Goal: Transaction & Acquisition: Purchase product/service

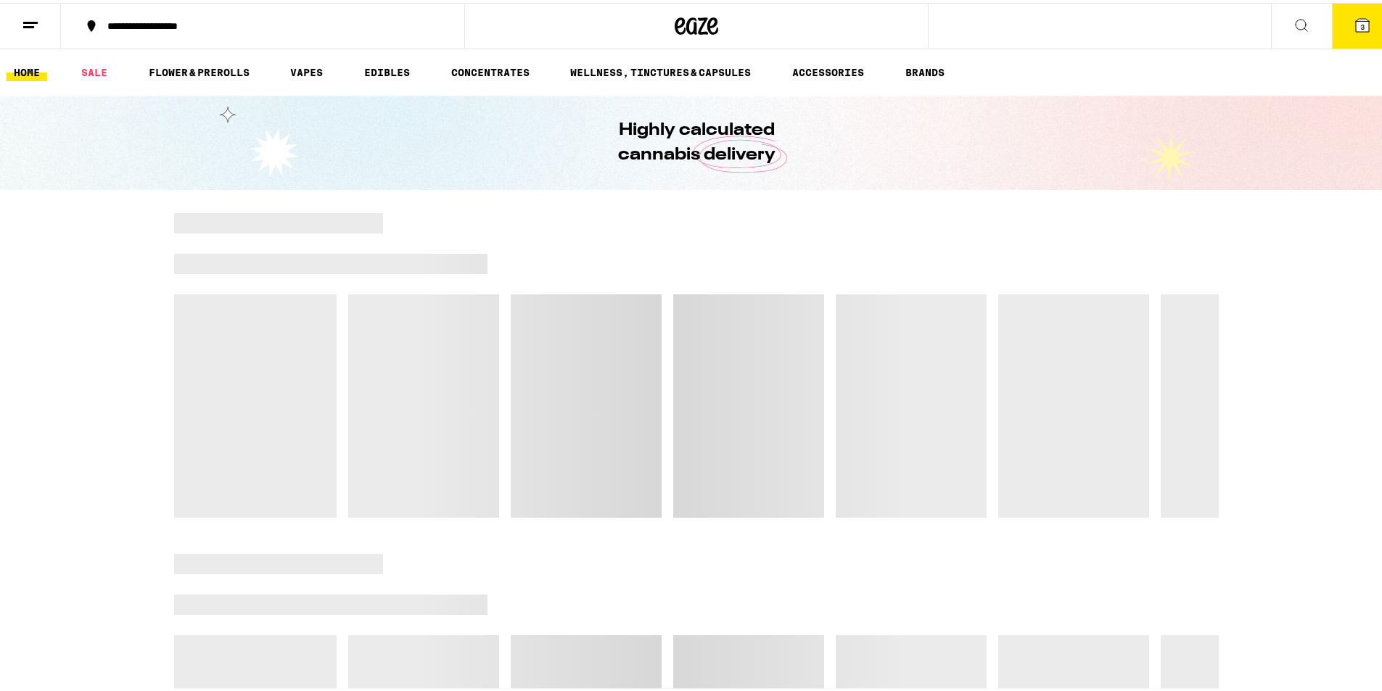
click at [1356, 26] on icon at bounding box center [1362, 22] width 13 height 13
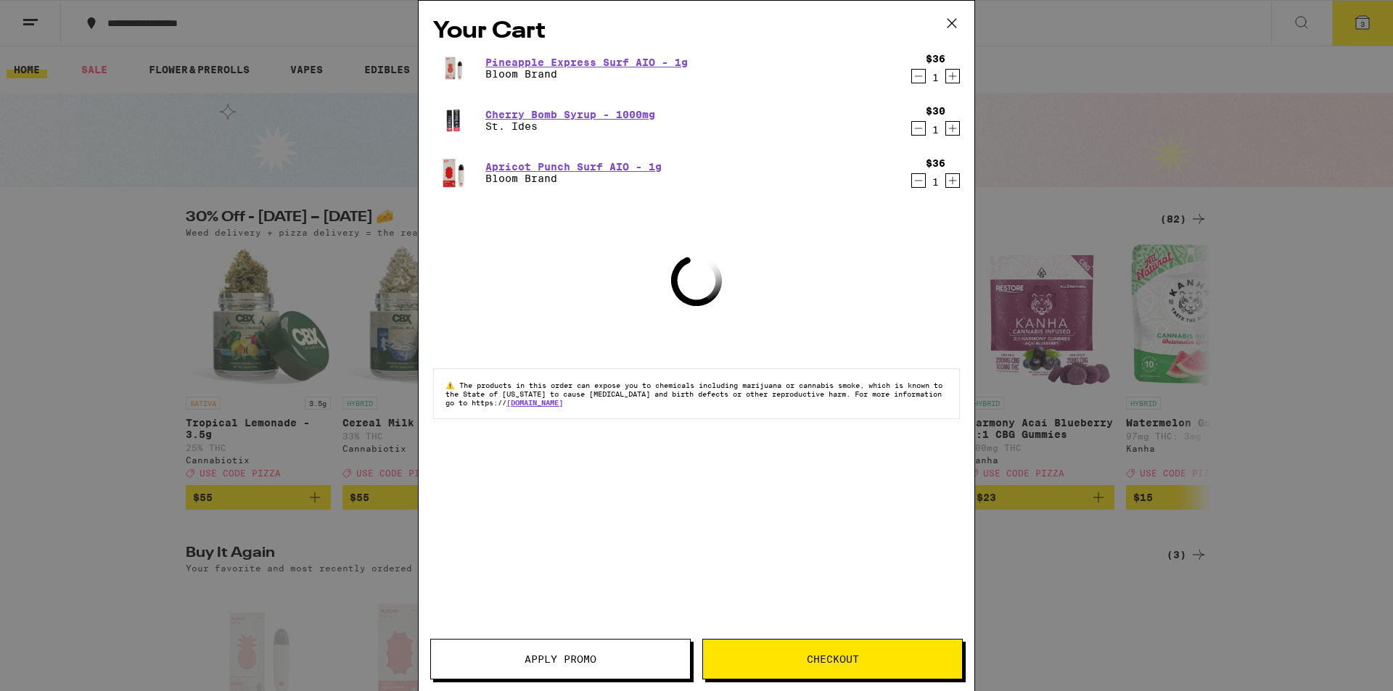
click at [917, 76] on icon "Decrement" at bounding box center [918, 75] width 13 height 17
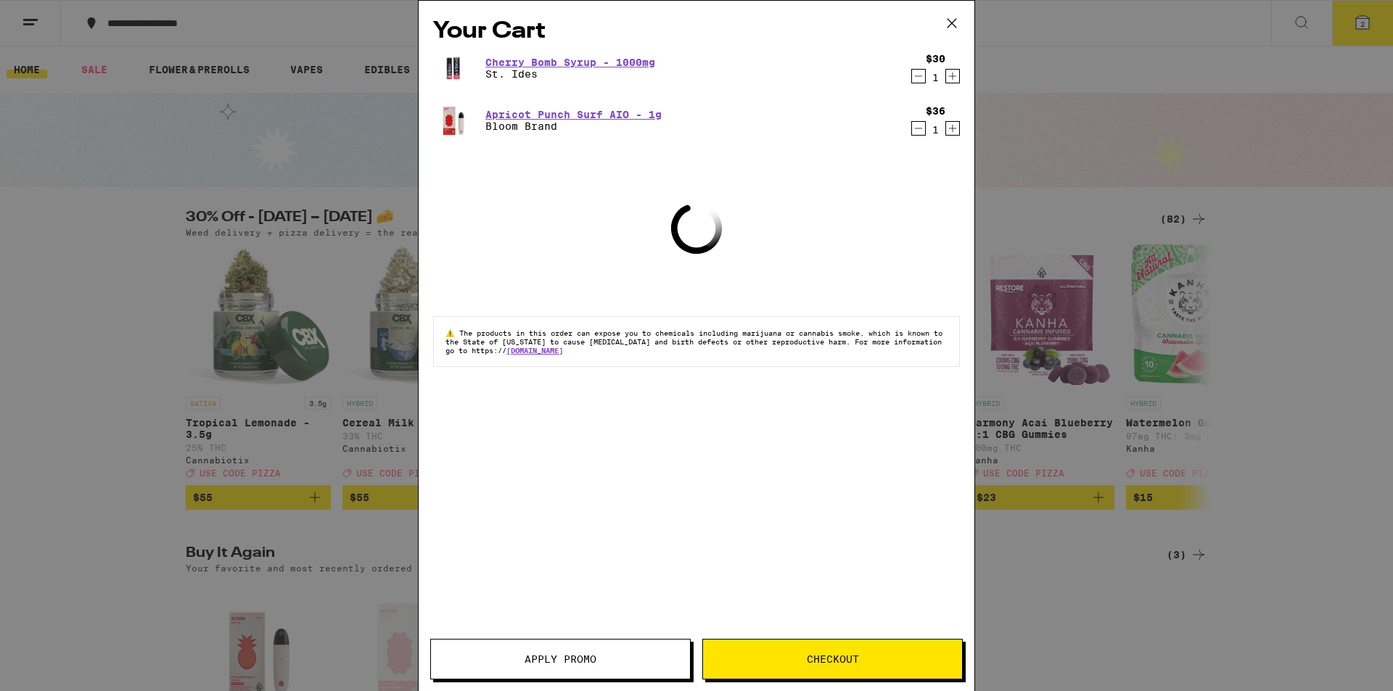
click at [922, 76] on icon "Decrement" at bounding box center [919, 76] width 8 height 0
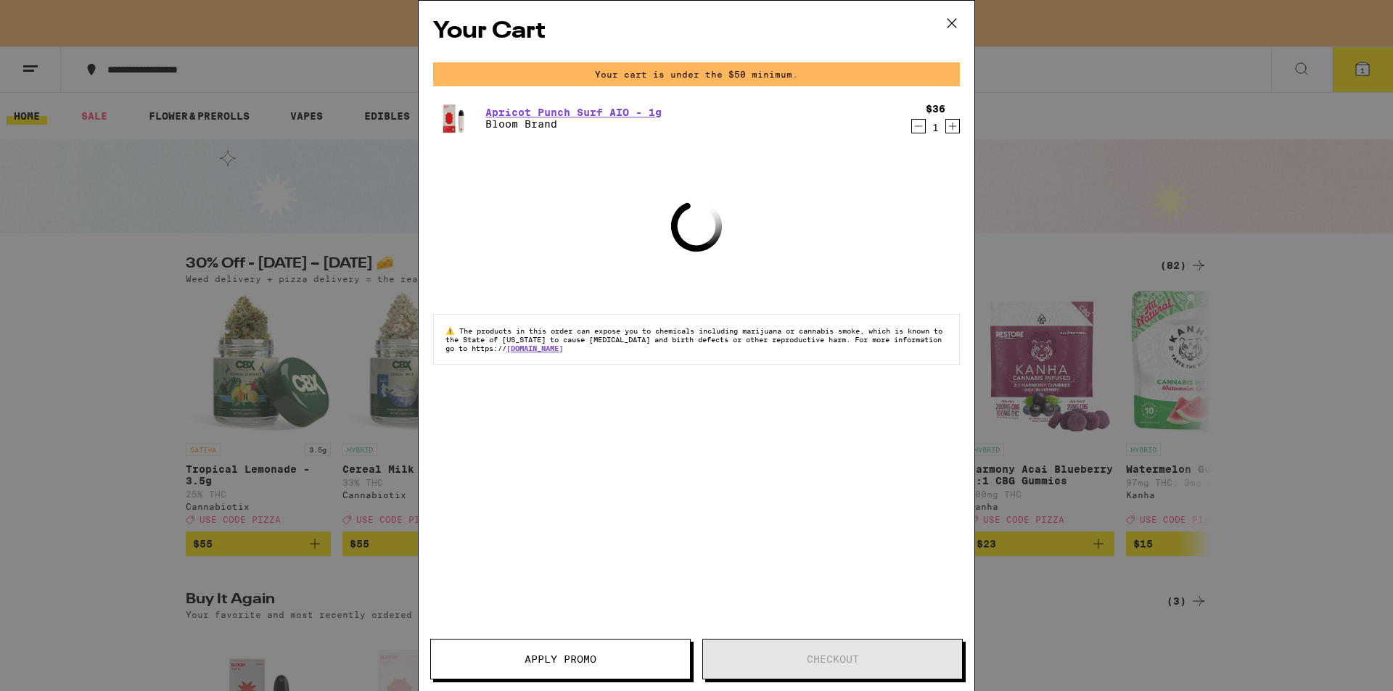
drag, startPoint x: 917, startPoint y: 125, endPoint x: 943, endPoint y: 73, distance: 59.0
click at [917, 125] on icon "Decrement" at bounding box center [918, 125] width 13 height 17
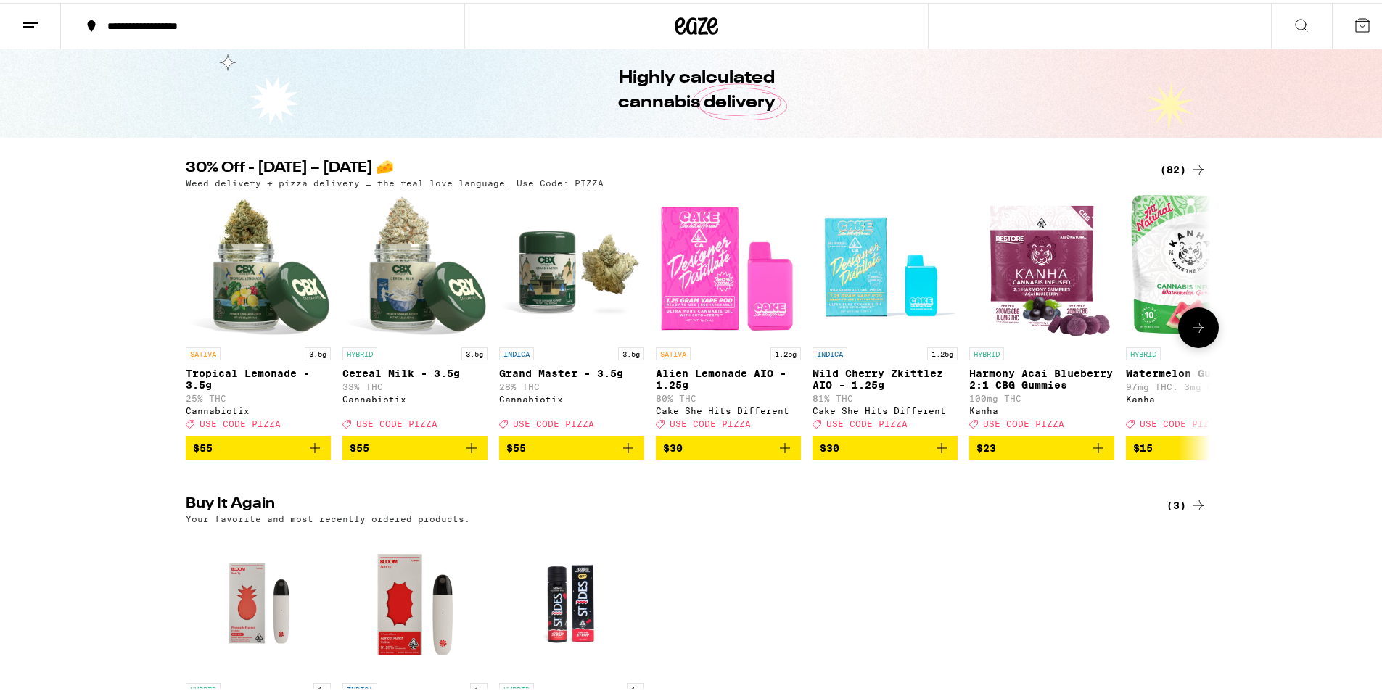
scroll to position [96, 0]
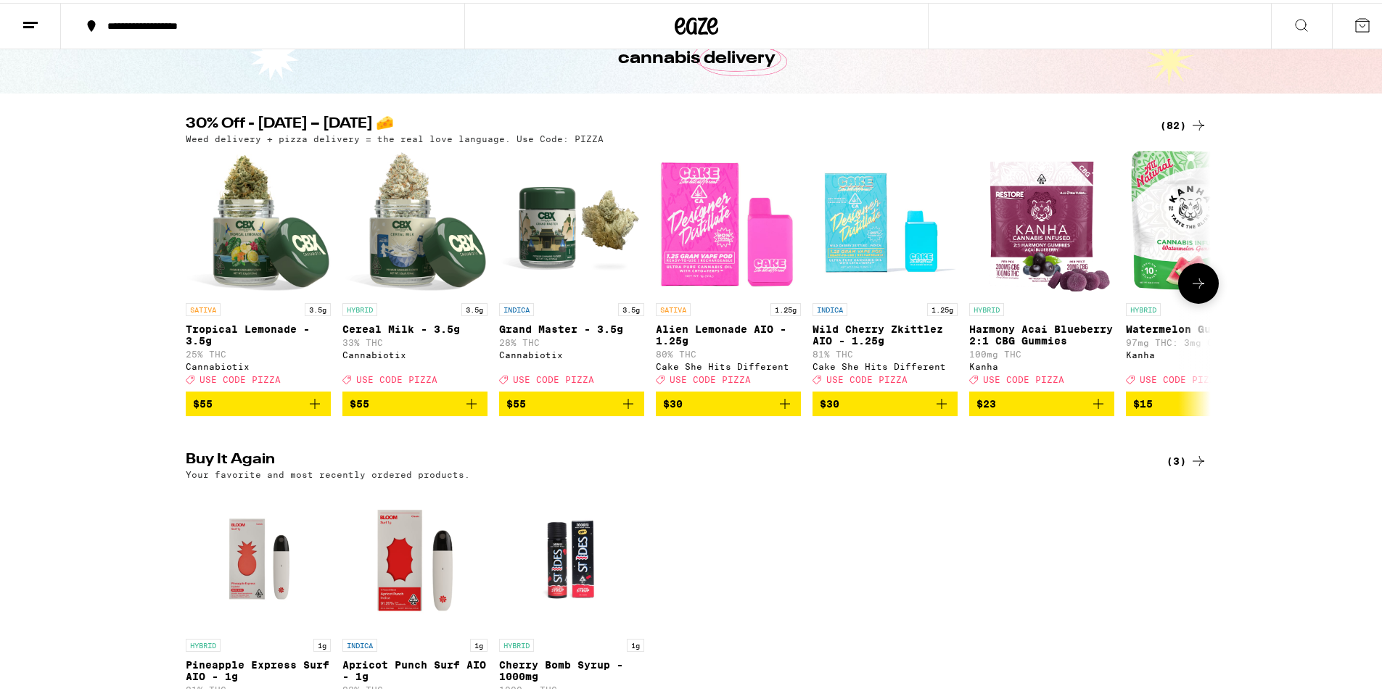
click at [1200, 289] on icon at bounding box center [1197, 280] width 17 height 17
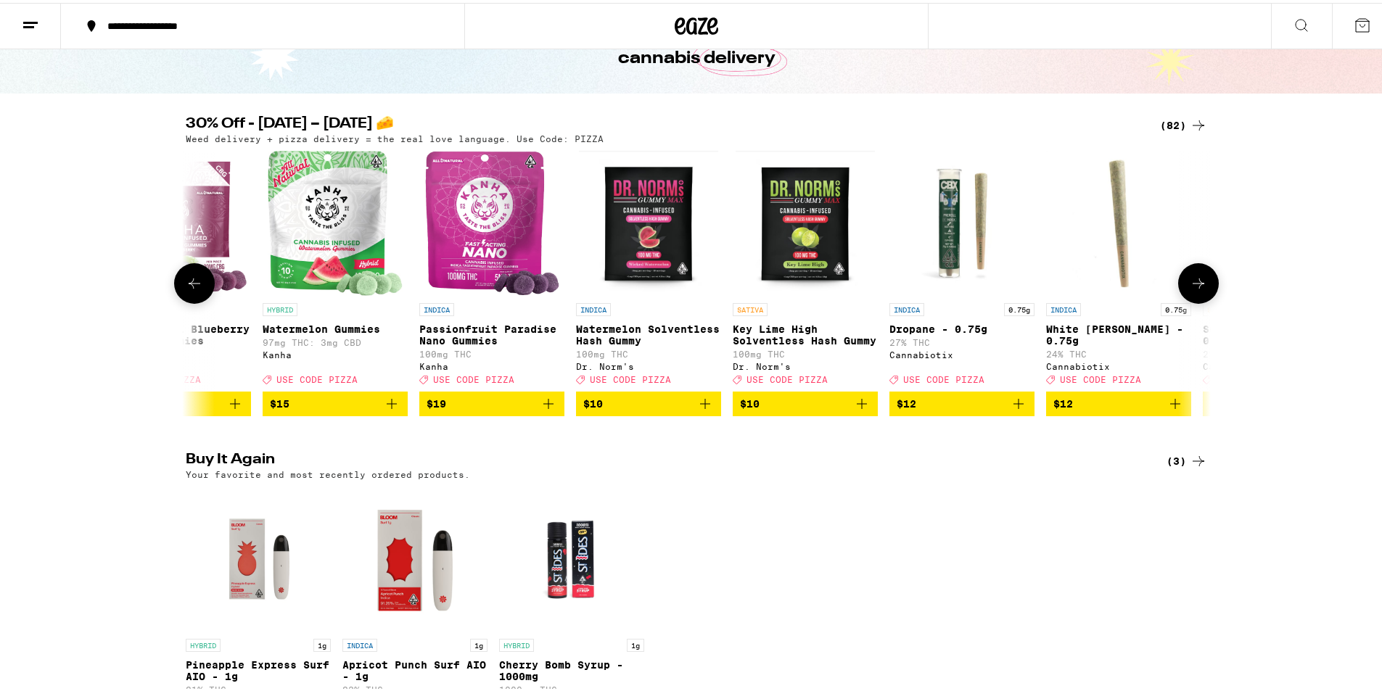
click at [197, 281] on icon at bounding box center [194, 280] width 17 height 17
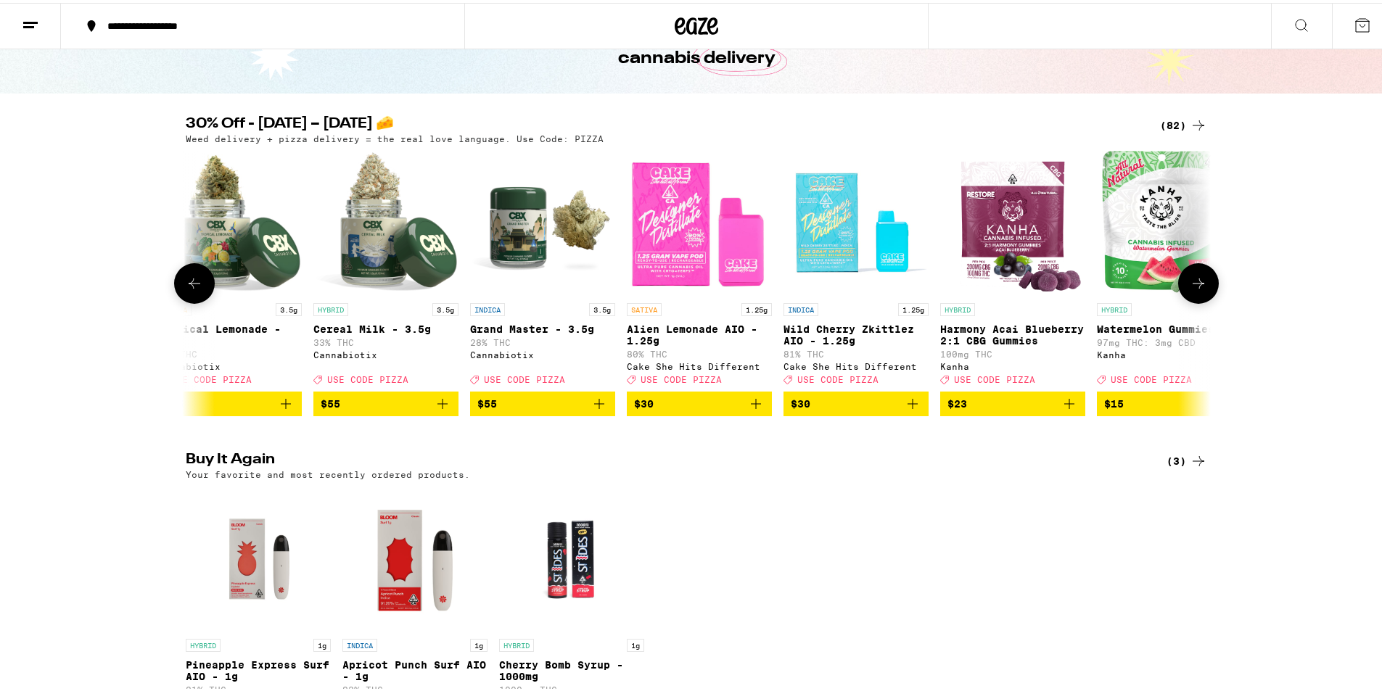
scroll to position [0, 0]
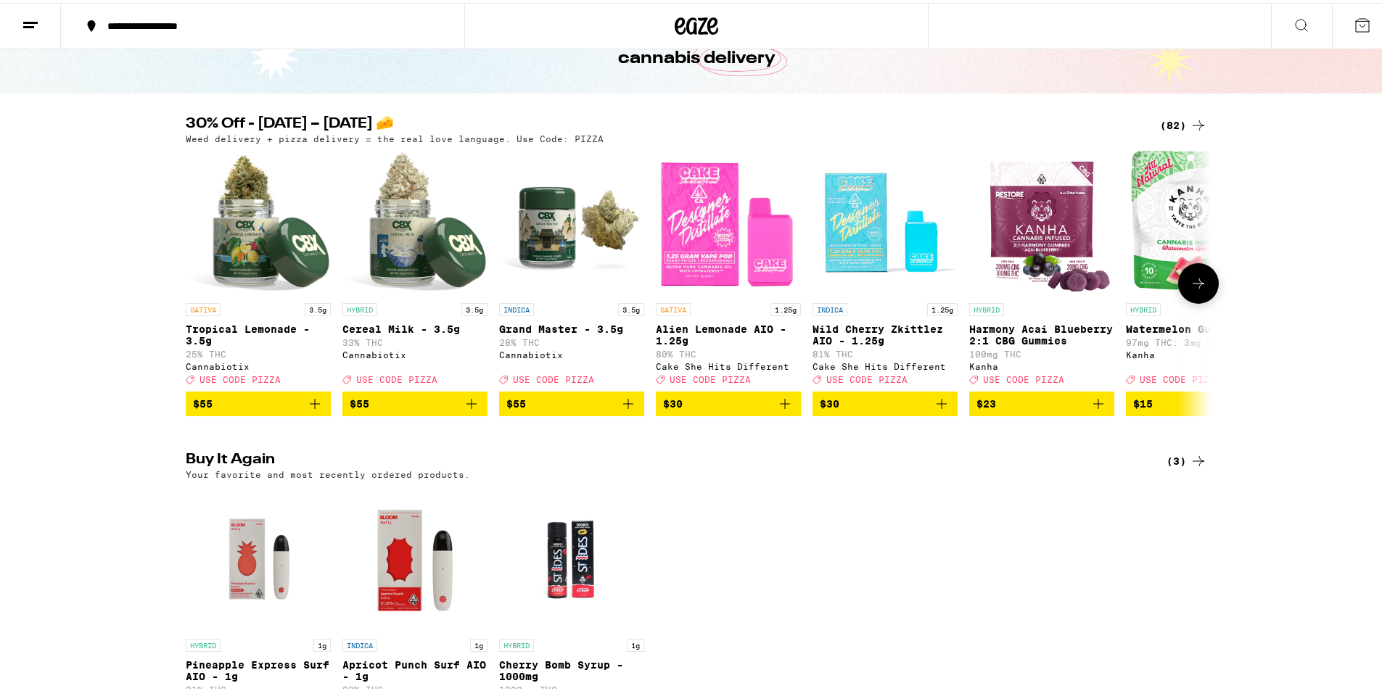
click at [719, 410] on span "$30" at bounding box center [728, 400] width 131 height 17
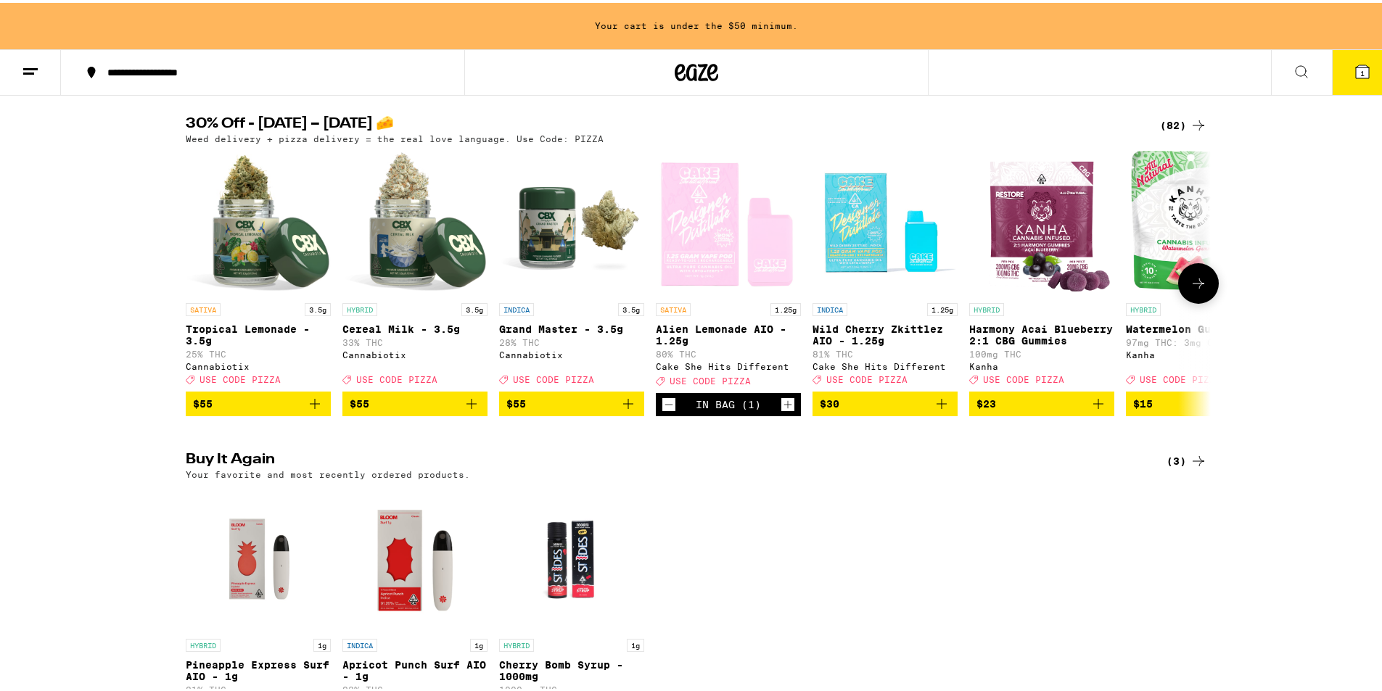
click at [857, 410] on span "$30" at bounding box center [885, 400] width 131 height 17
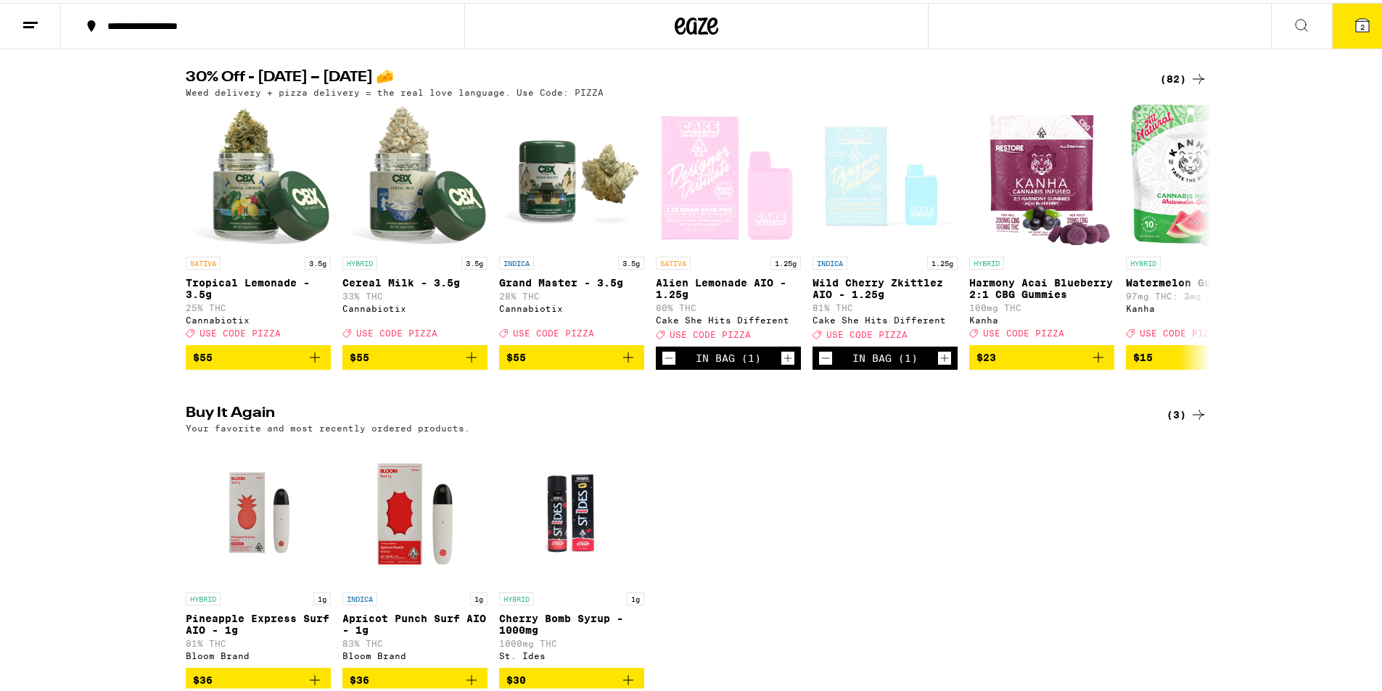
scroll to position [96, 0]
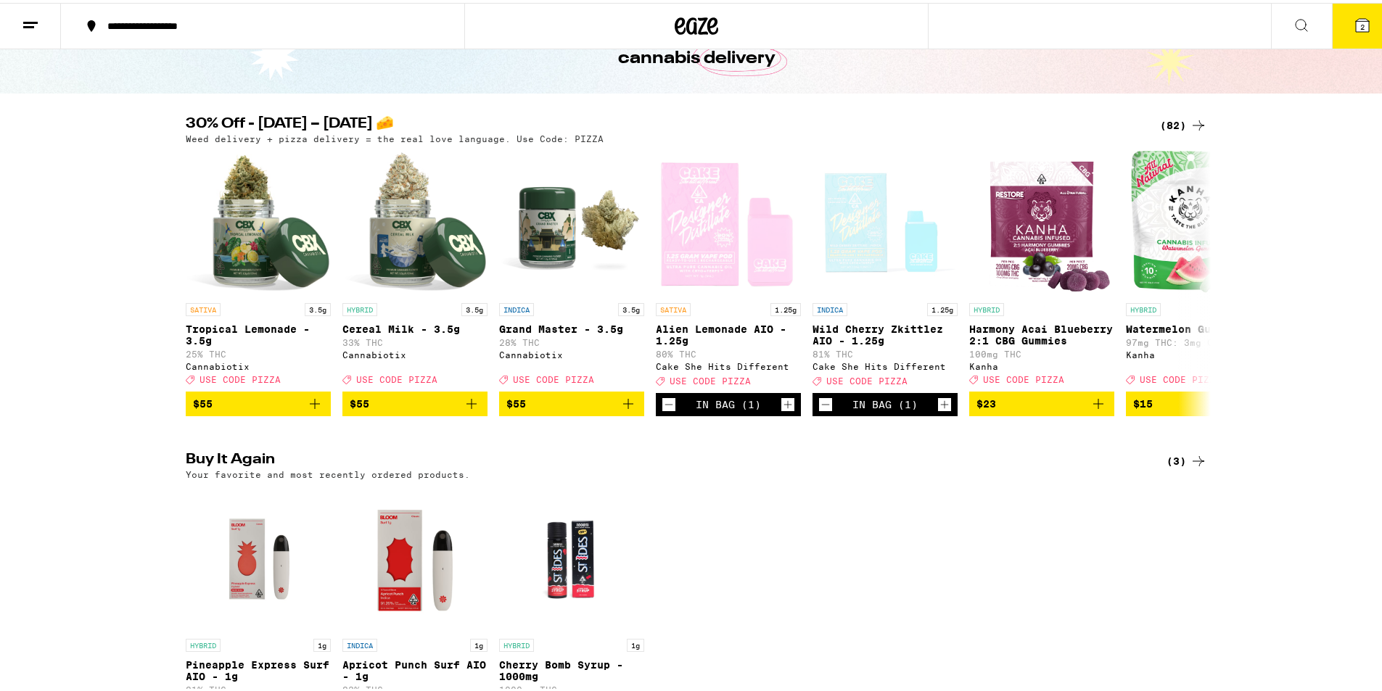
click at [1353, 16] on icon at bounding box center [1361, 22] width 17 height 17
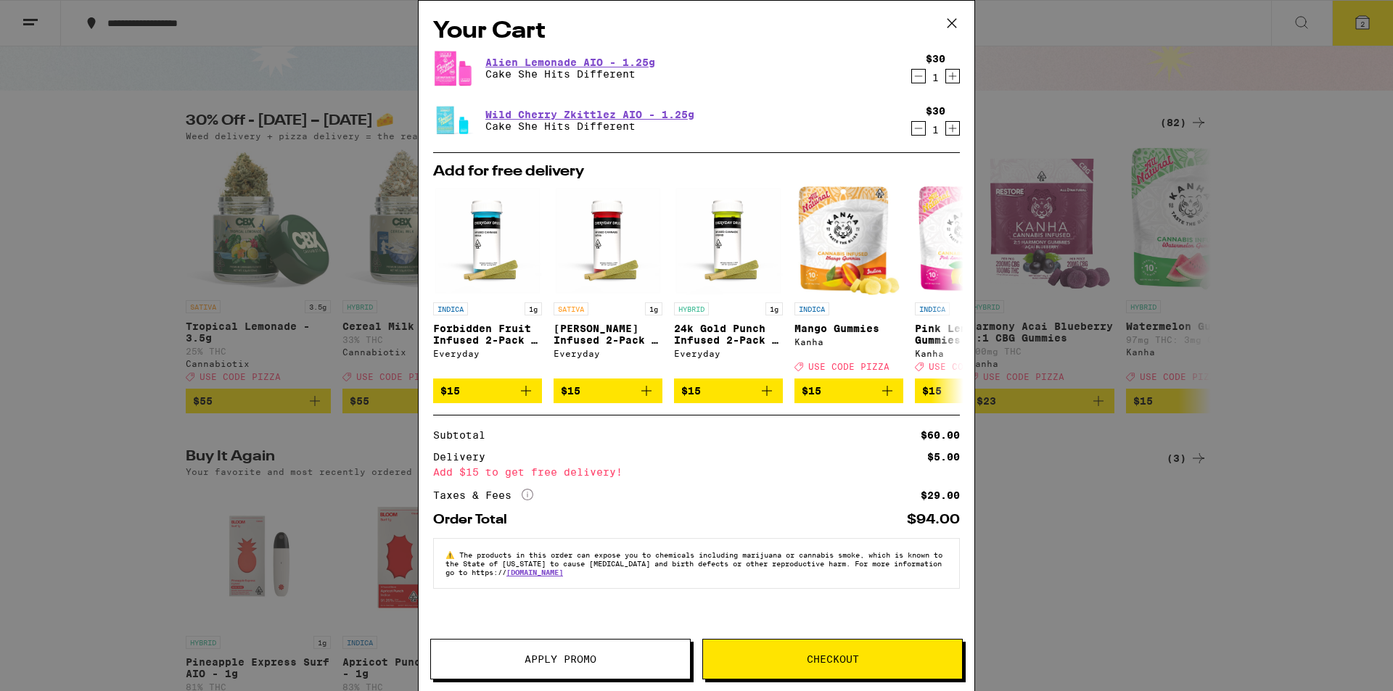
click at [629, 662] on span "Apply Promo" at bounding box center [560, 659] width 259 height 10
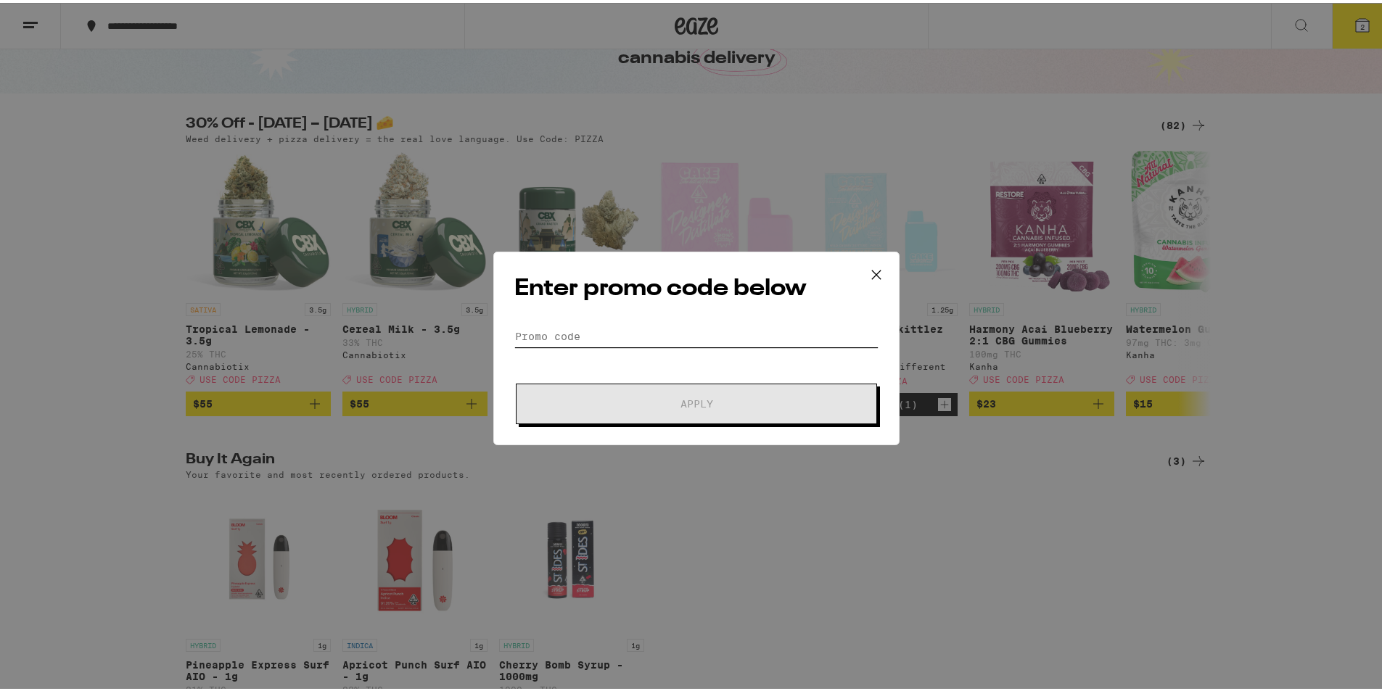
click at [692, 330] on input "Promo Code" at bounding box center [696, 334] width 364 height 22
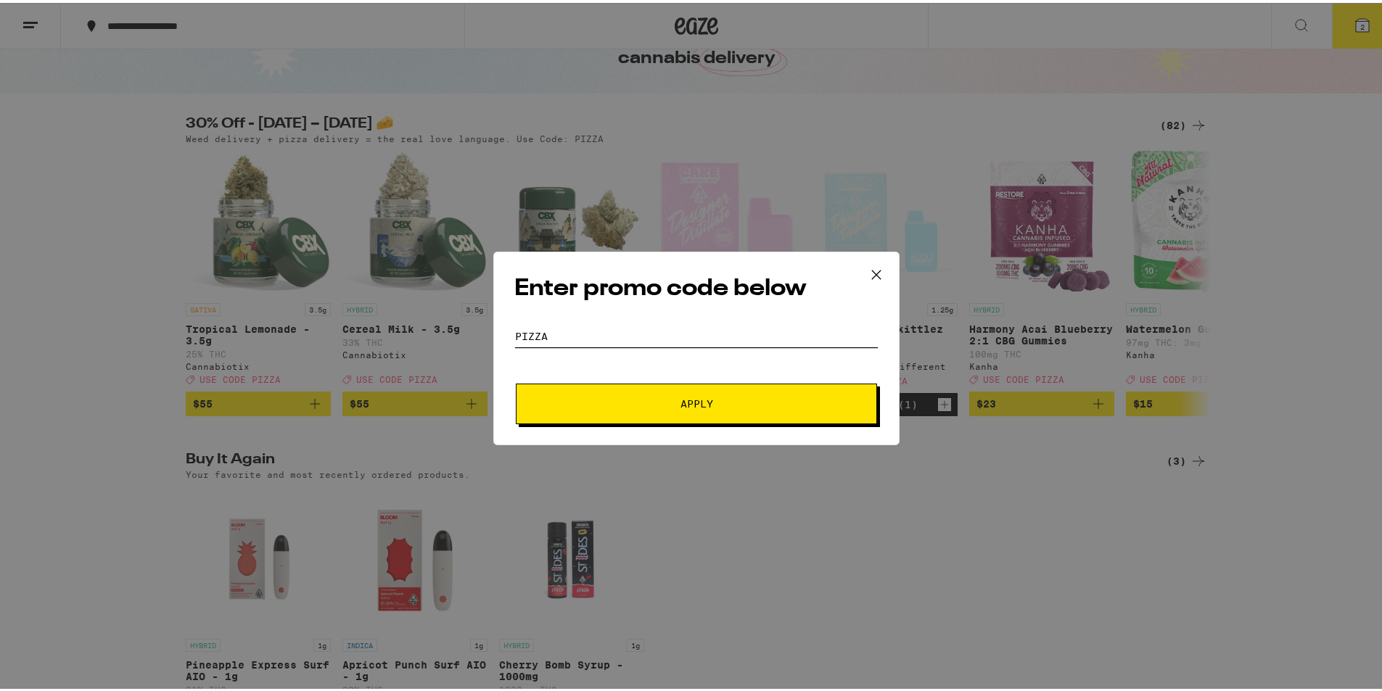
type input "PIZZA"
click at [671, 400] on span "Apply" at bounding box center [696, 401] width 261 height 10
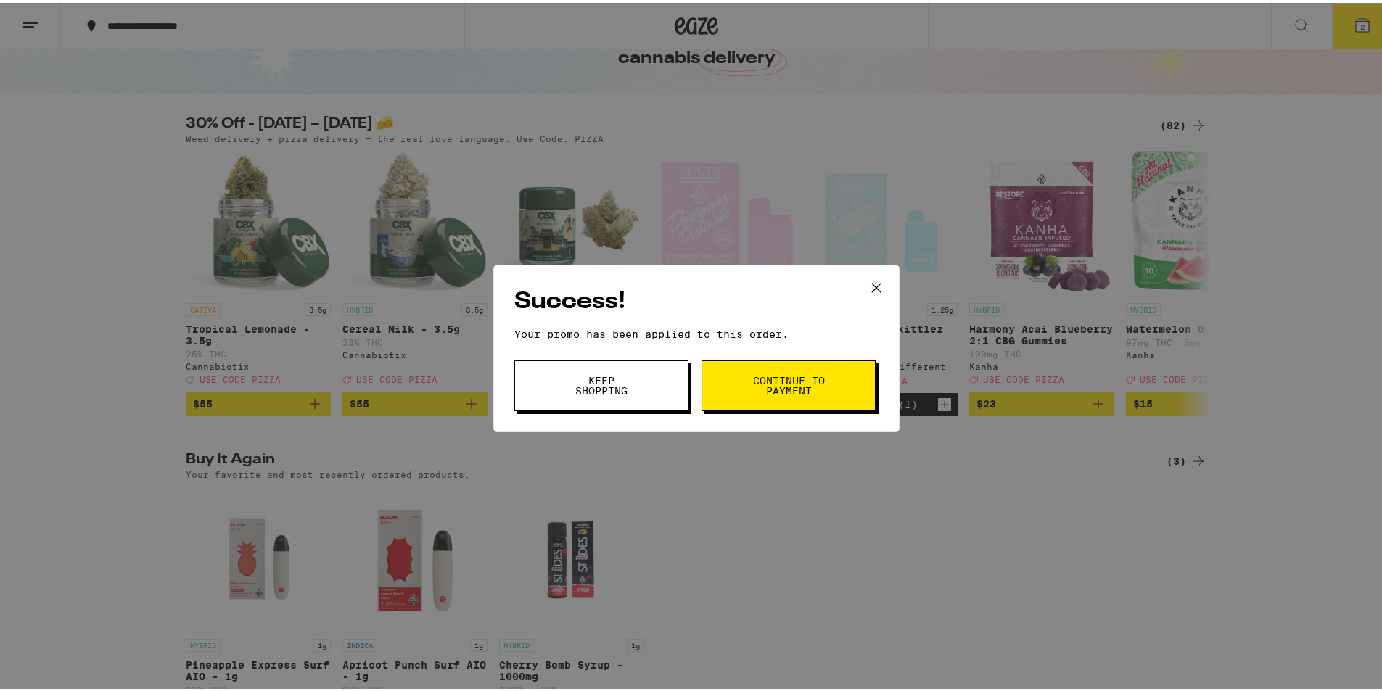
click at [635, 376] on button "Keep Shopping" at bounding box center [601, 383] width 174 height 51
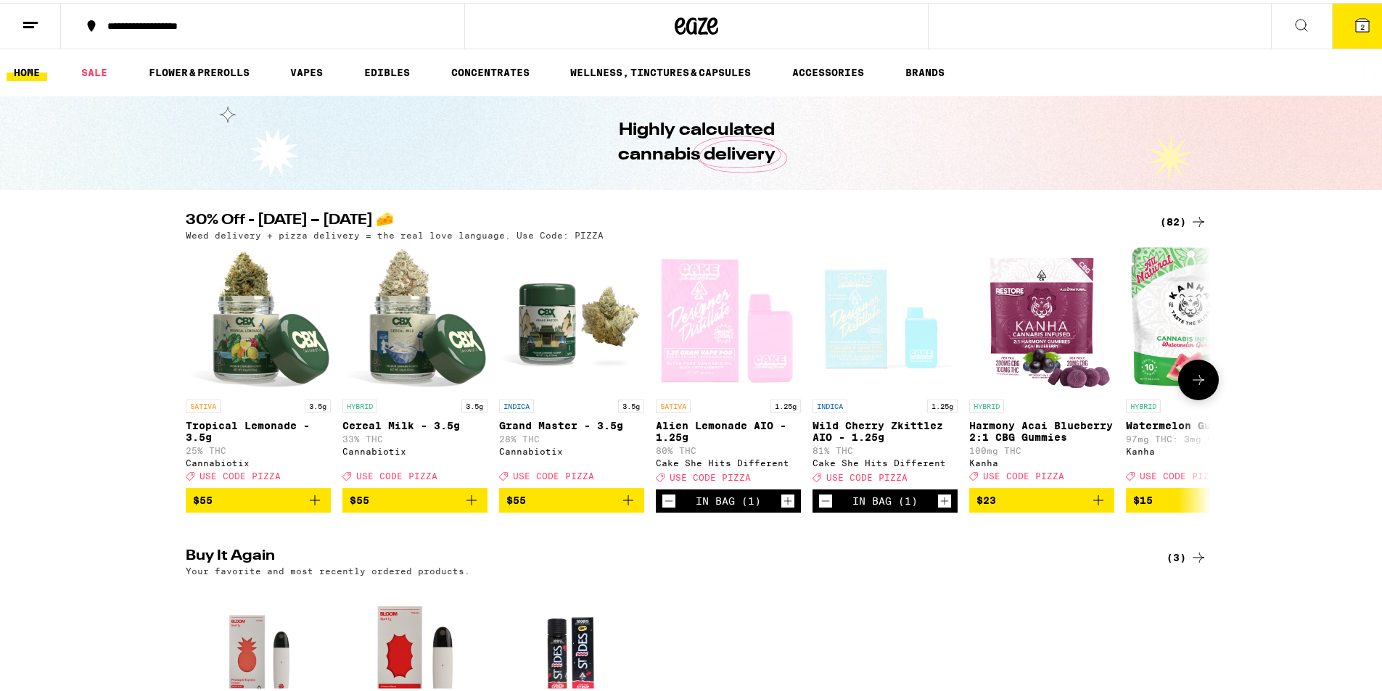
click at [1200, 375] on icon at bounding box center [1197, 376] width 17 height 17
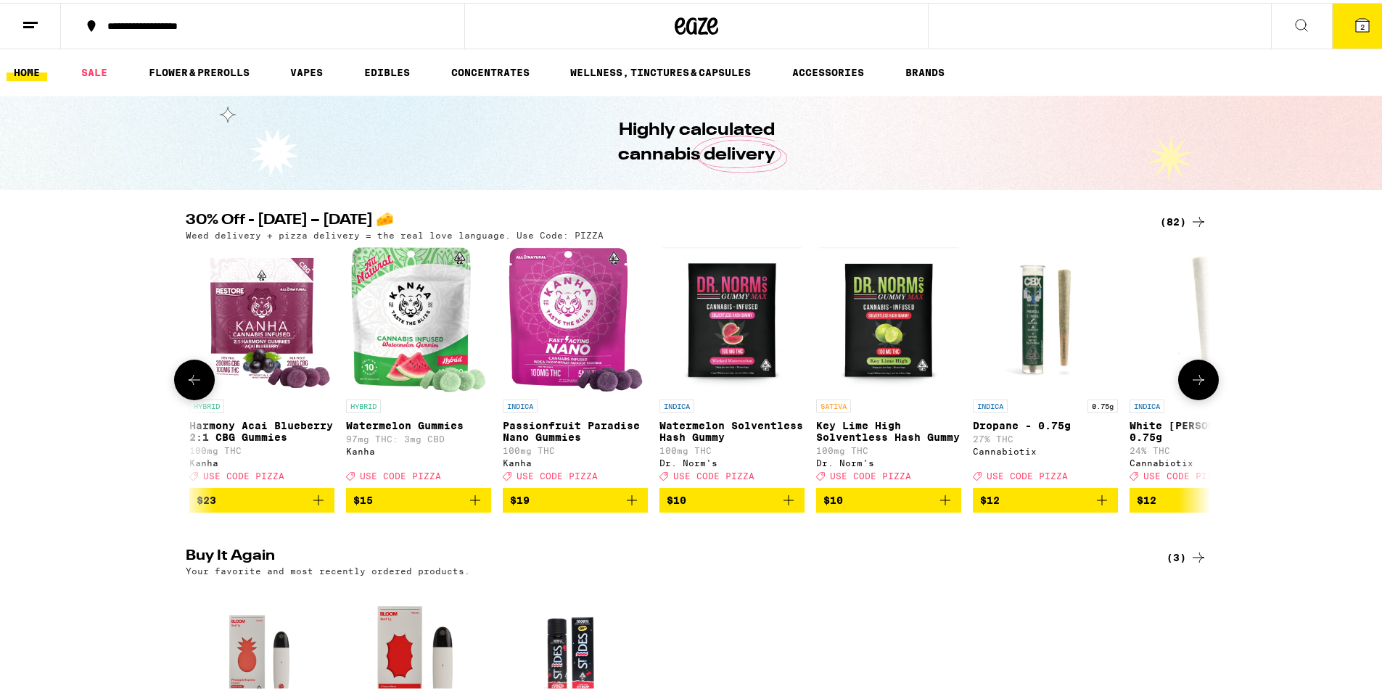
scroll to position [0, 863]
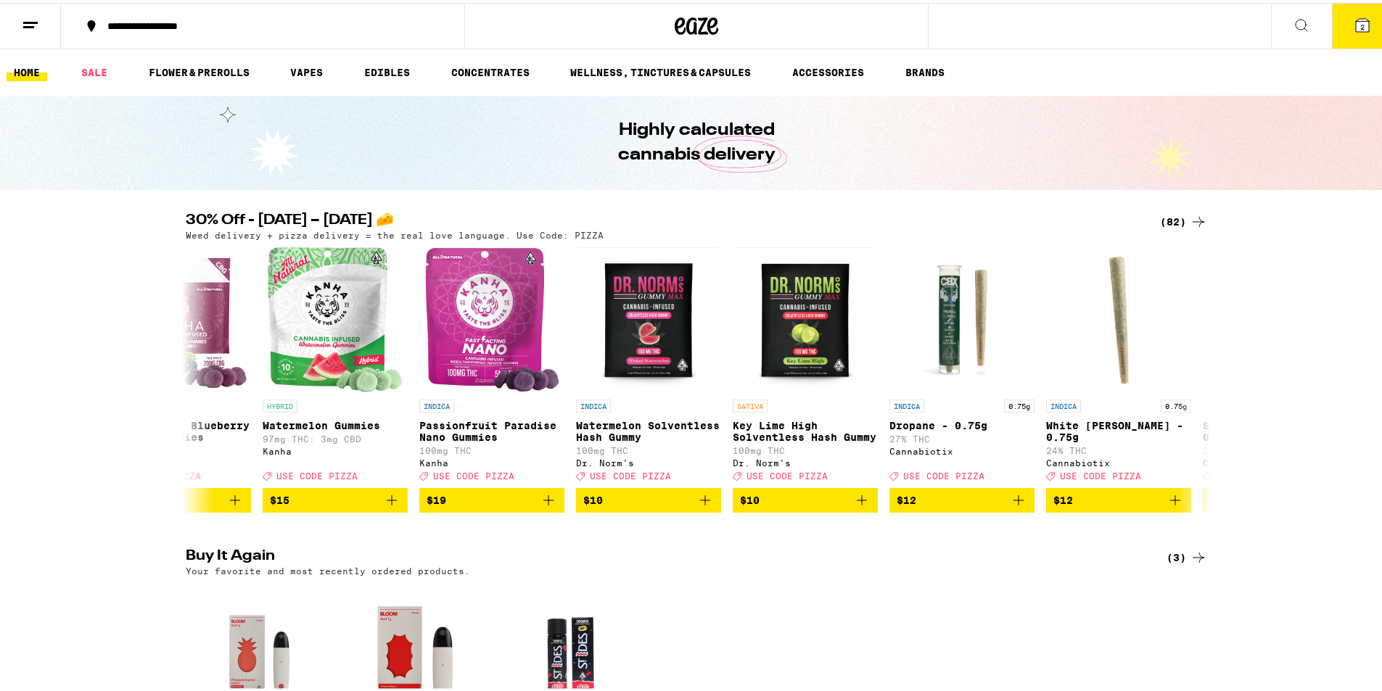
click at [1353, 30] on icon at bounding box center [1361, 22] width 17 height 17
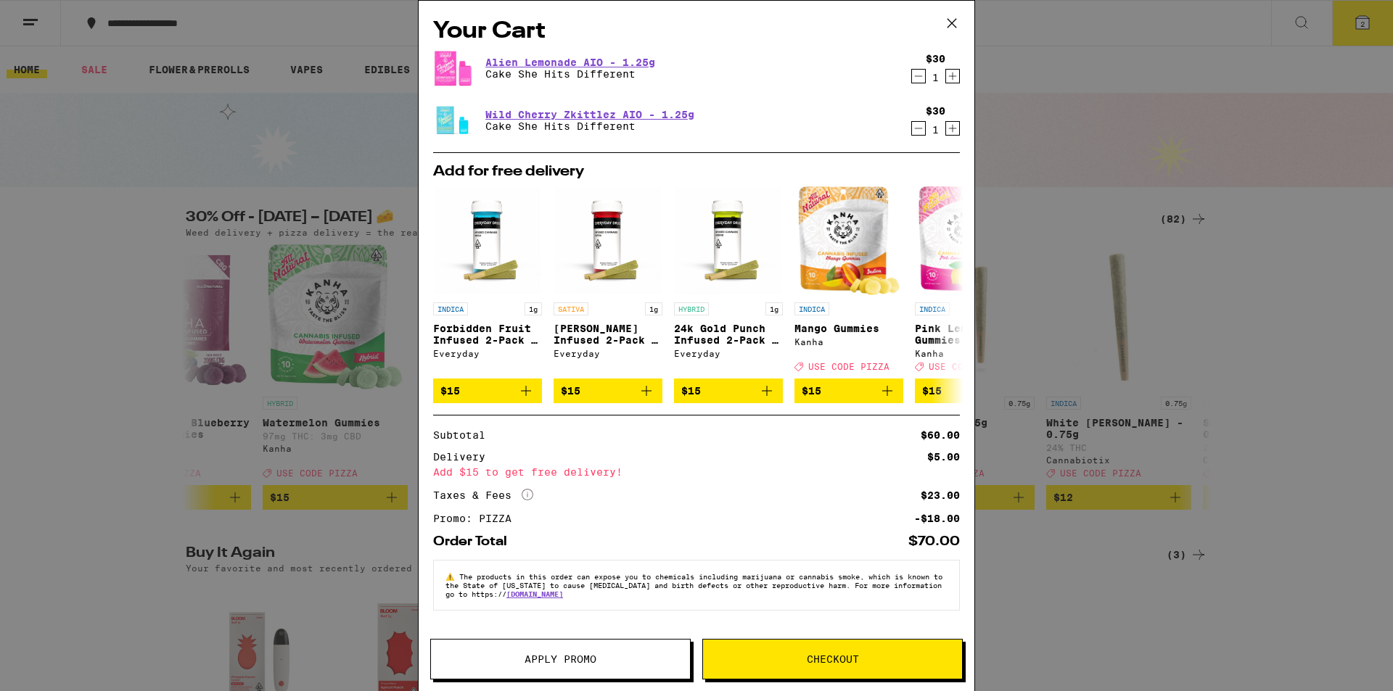
click at [957, 20] on icon at bounding box center [952, 23] width 22 height 22
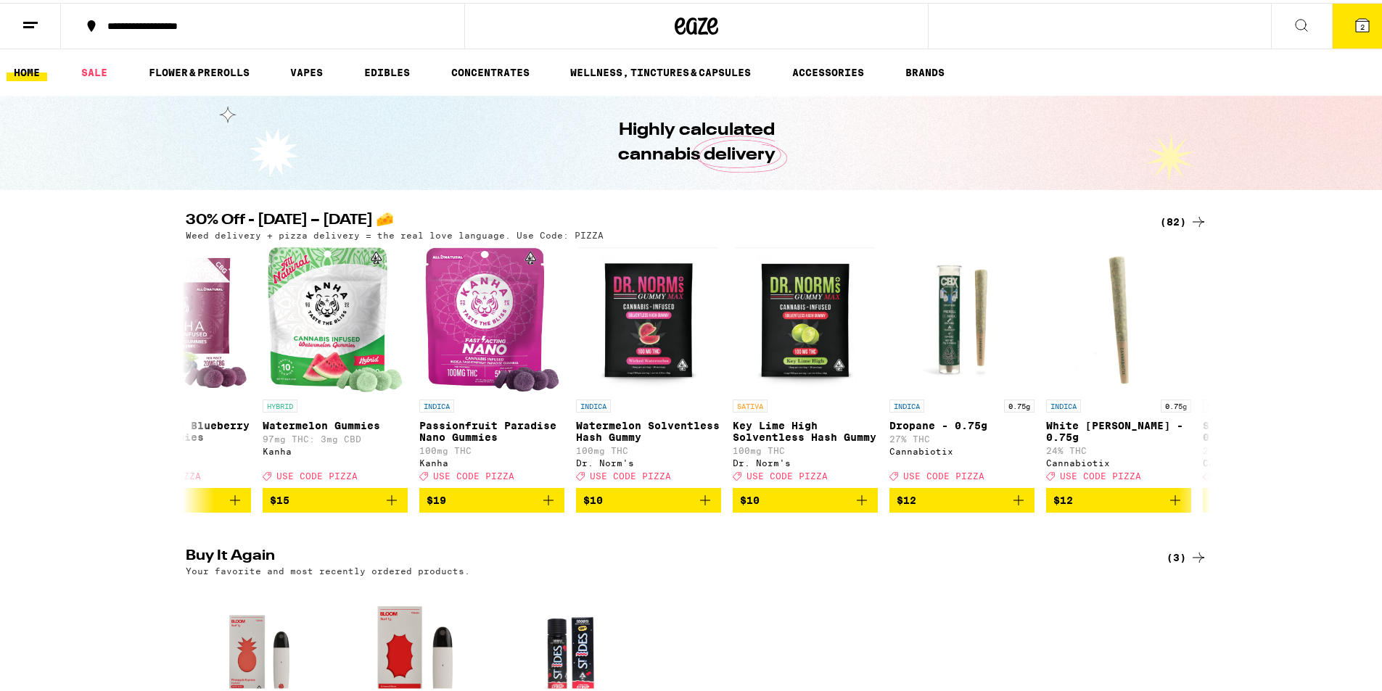
click at [389, 506] on icon "Add to bag" at bounding box center [391, 497] width 17 height 17
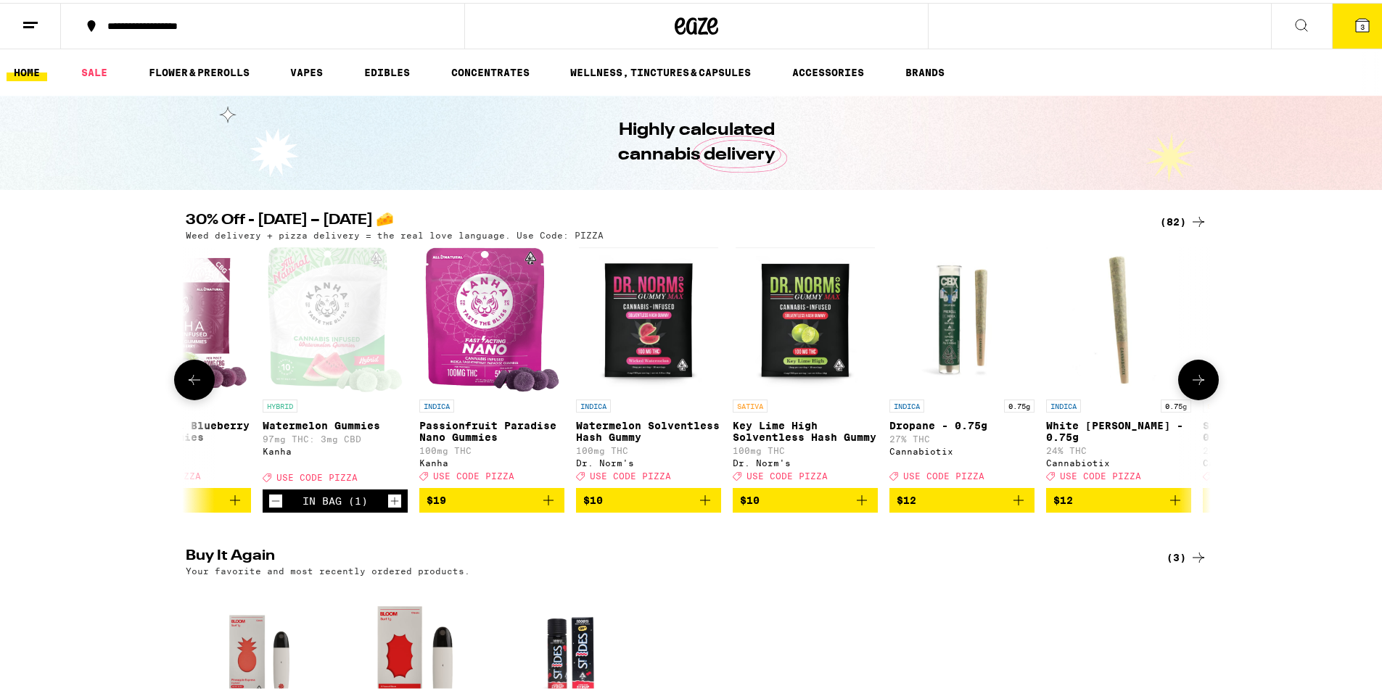
click at [191, 381] on icon at bounding box center [194, 376] width 17 height 17
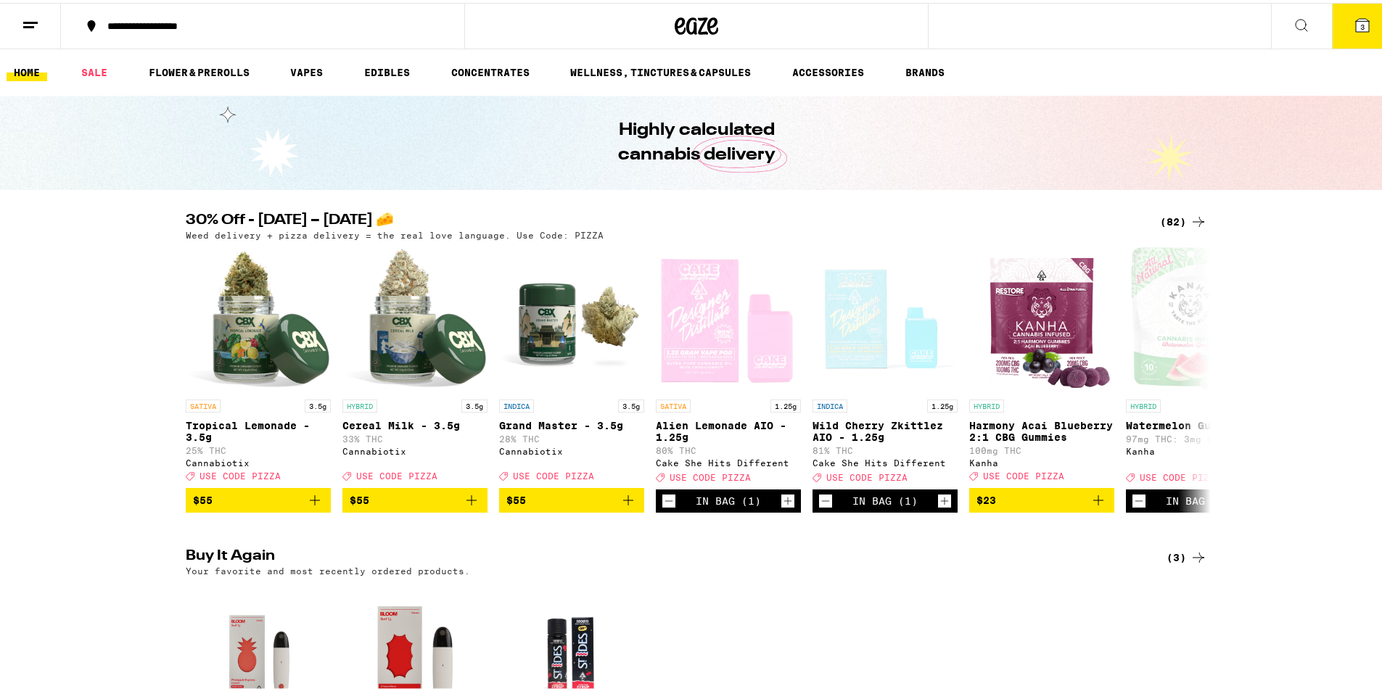
click at [1353, 37] on button "3" at bounding box center [1362, 23] width 61 height 45
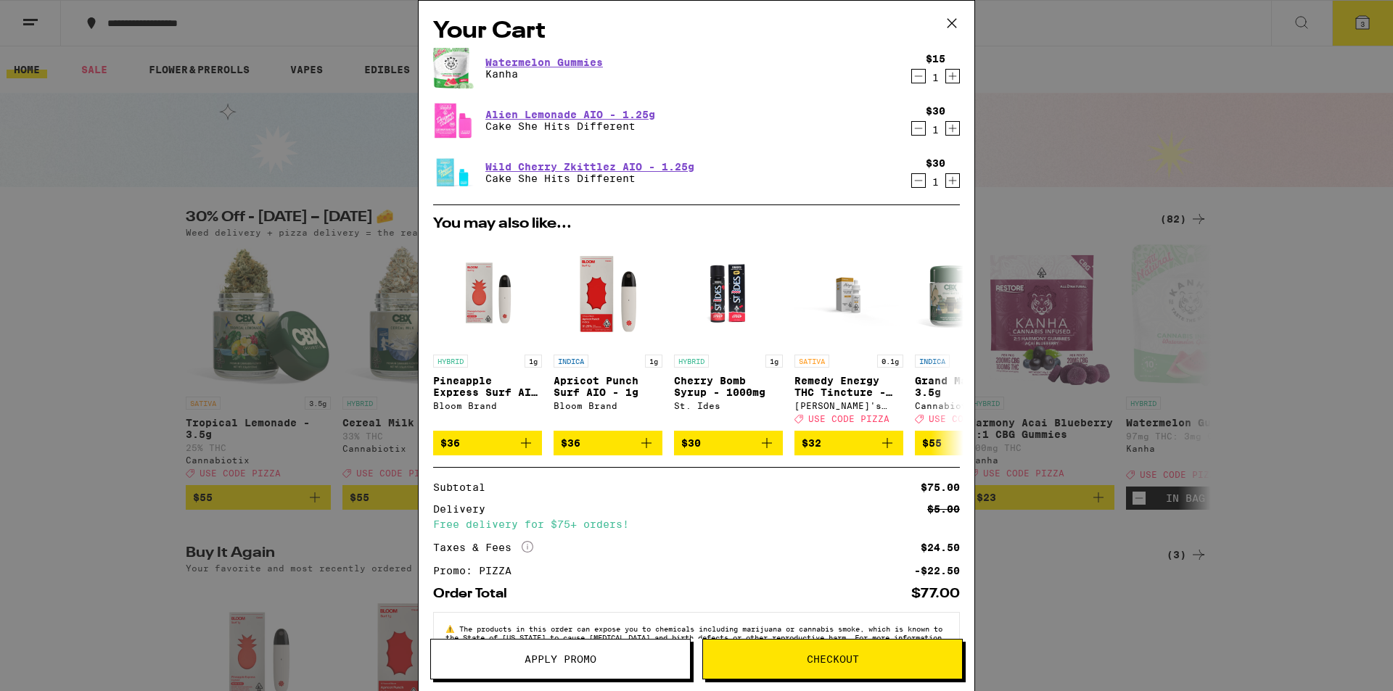
click at [951, 22] on icon at bounding box center [951, 23] width 9 height 9
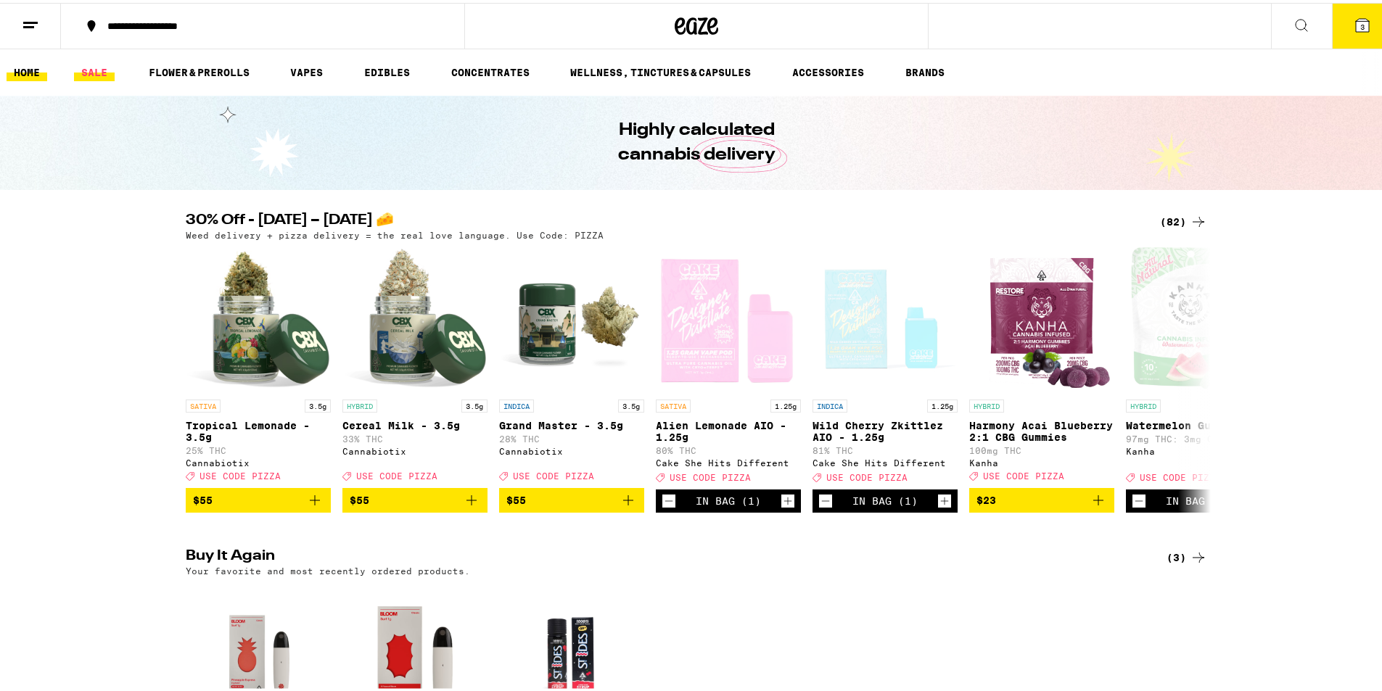
click at [100, 65] on link "SALE" at bounding box center [94, 69] width 41 height 17
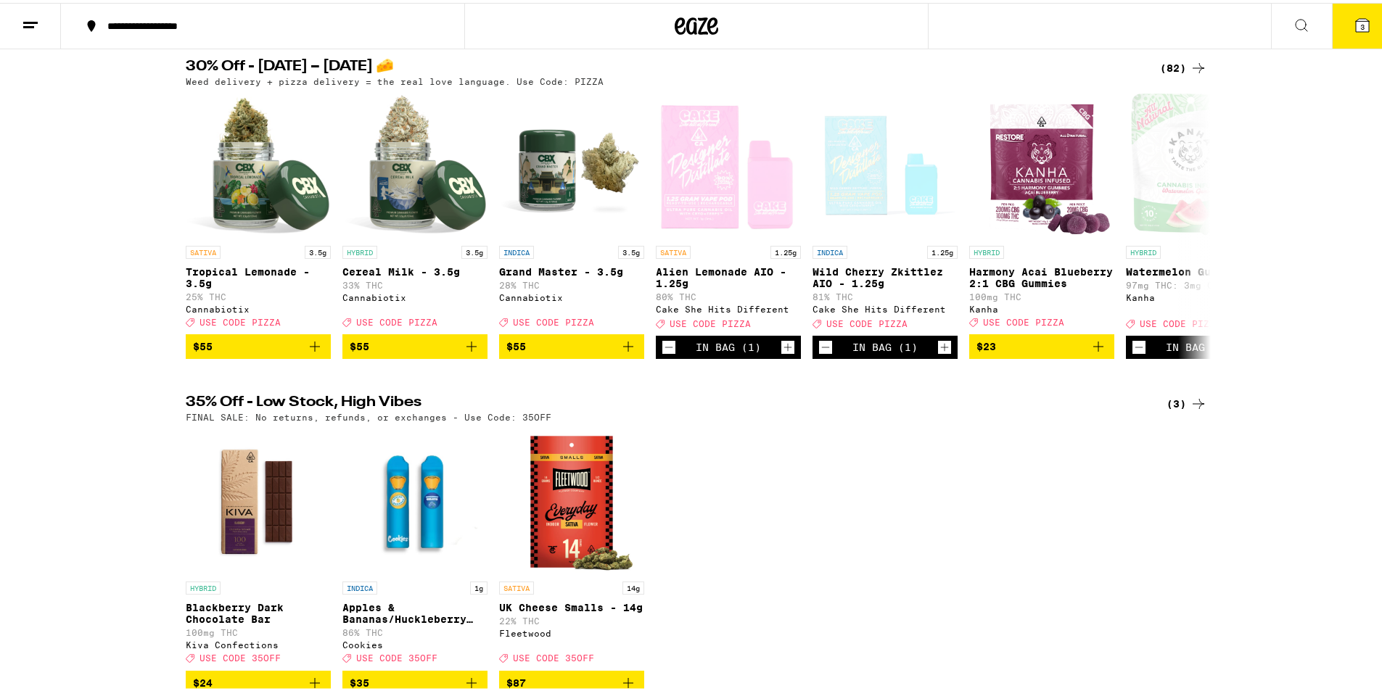
scroll to position [194, 0]
